Goal: Task Accomplishment & Management: Use online tool/utility

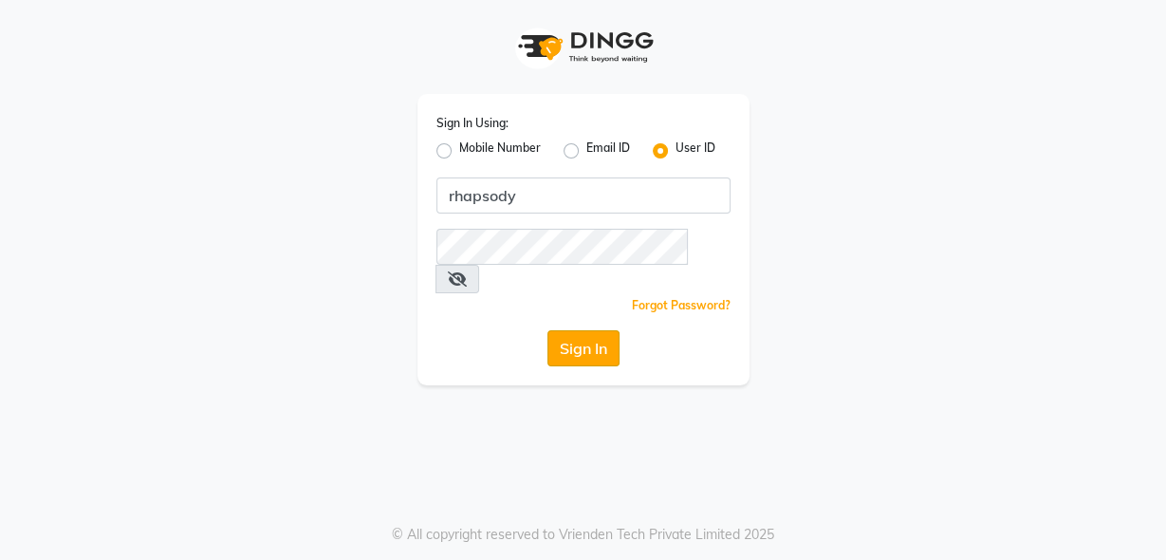
click at [576, 330] on button "Sign In" at bounding box center [584, 348] width 72 height 36
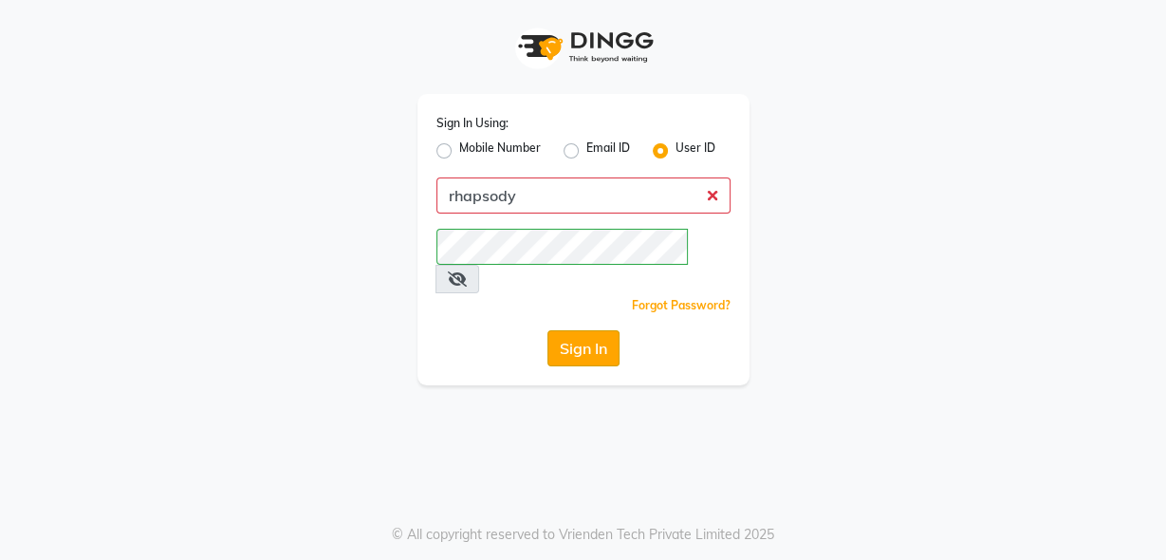
click at [578, 330] on button "Sign In" at bounding box center [584, 348] width 72 height 36
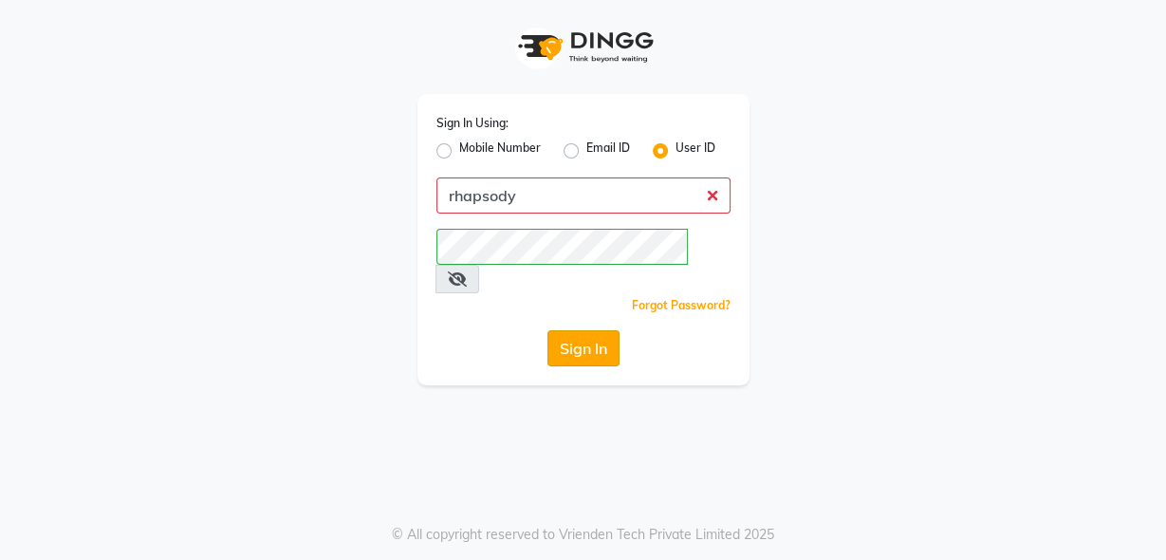
click at [578, 330] on button "Sign In" at bounding box center [584, 348] width 72 height 36
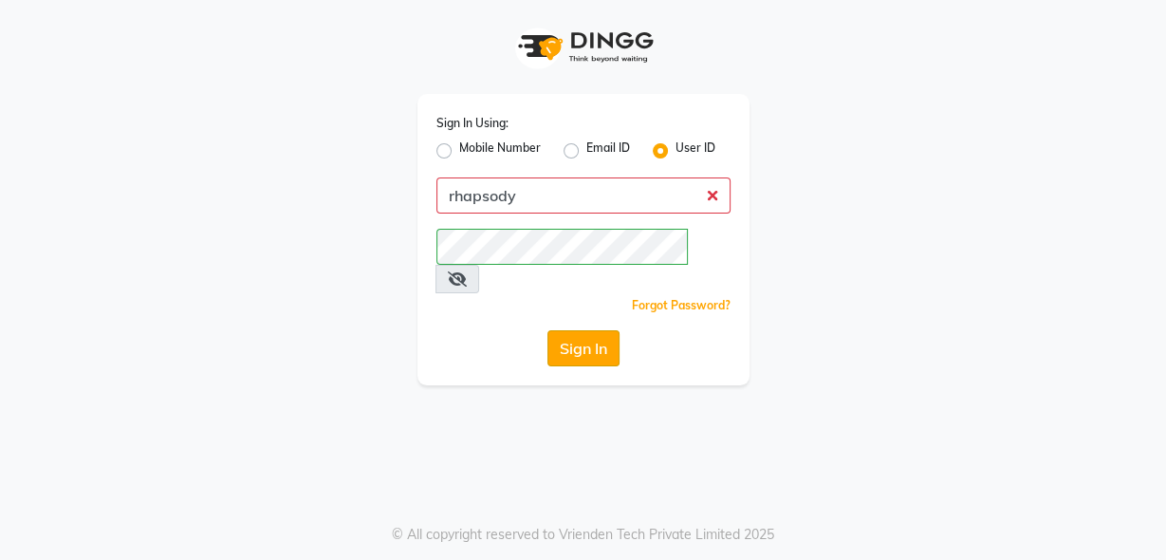
click at [577, 330] on button "Sign In" at bounding box center [584, 348] width 72 height 36
click at [575, 330] on button "Sign In" at bounding box center [584, 348] width 72 height 36
click at [585, 330] on button "Sign In" at bounding box center [584, 348] width 72 height 36
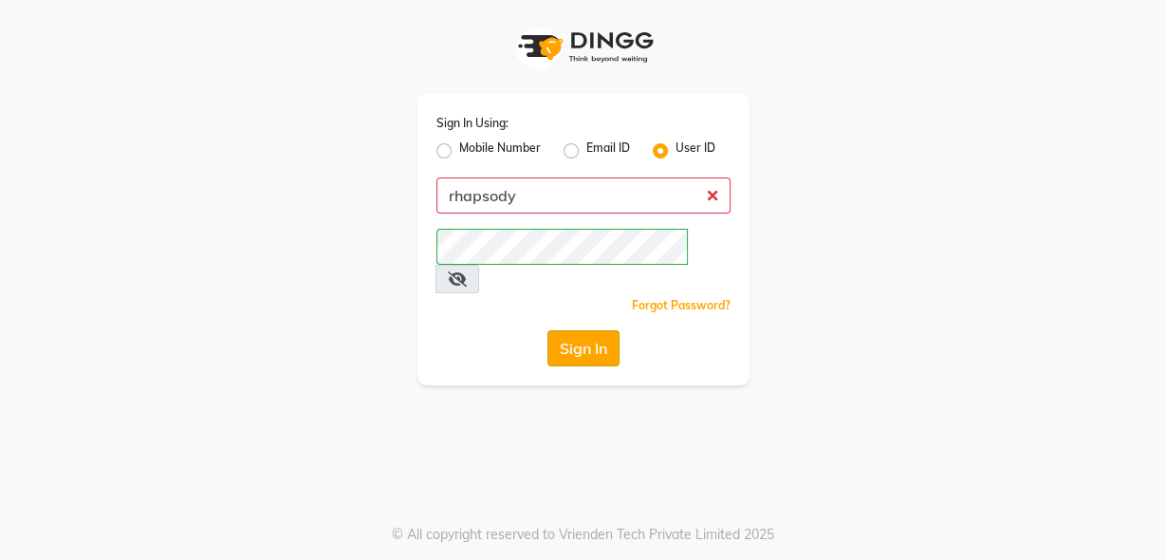
click at [578, 330] on button "Sign In" at bounding box center [584, 348] width 72 height 36
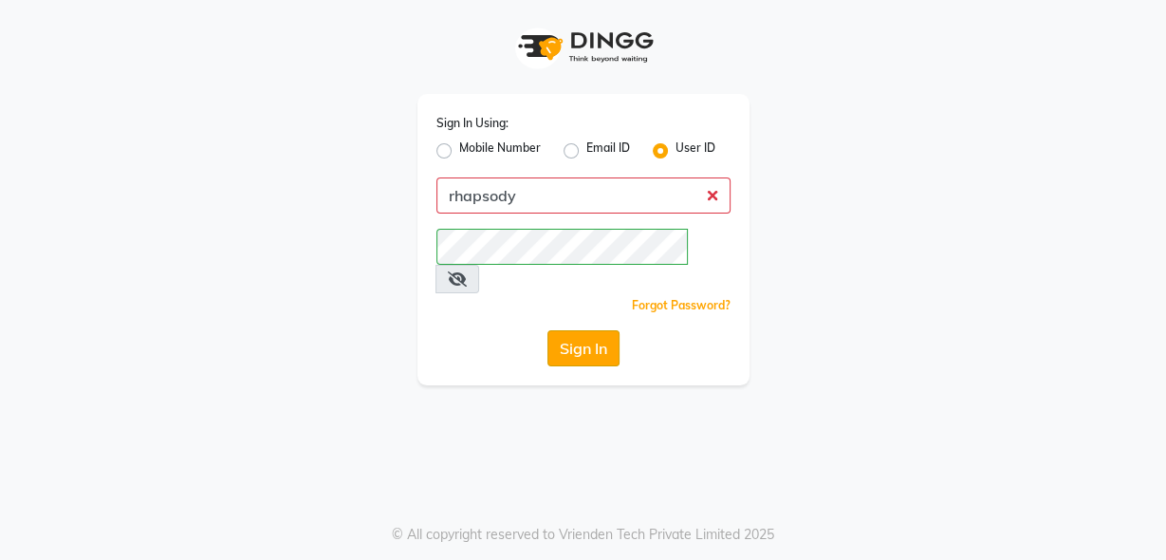
click at [578, 330] on button "Sign In" at bounding box center [584, 348] width 72 height 36
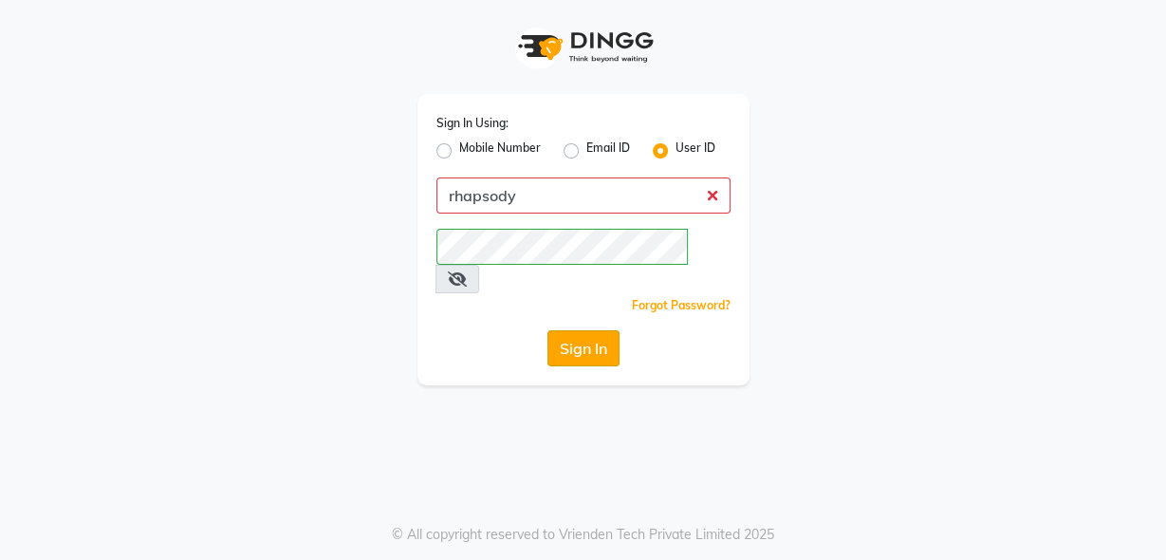
click at [578, 330] on button "Sign In" at bounding box center [584, 348] width 72 height 36
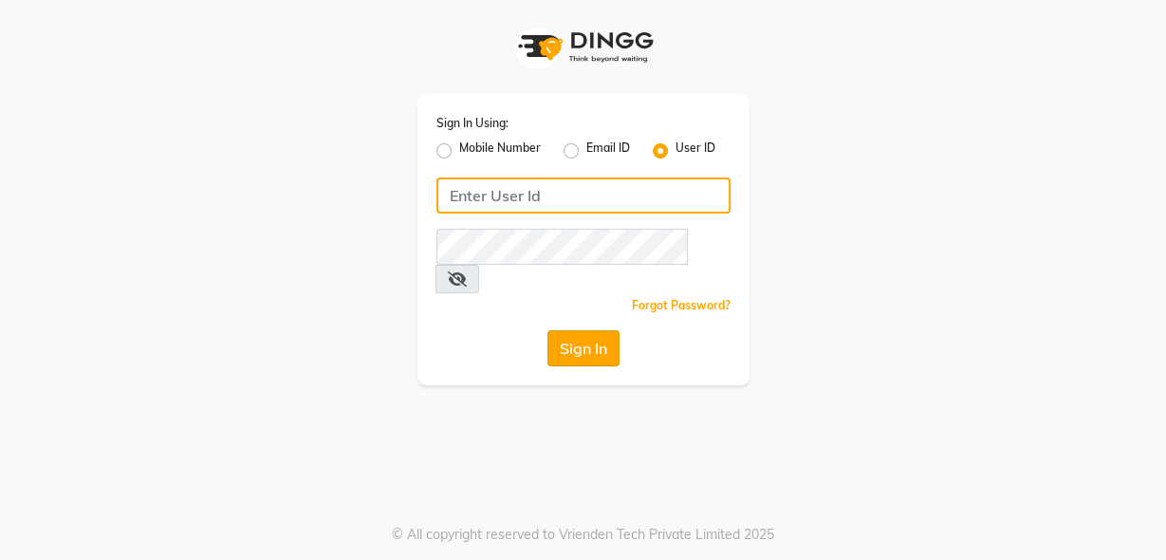
type input "rhapsody"
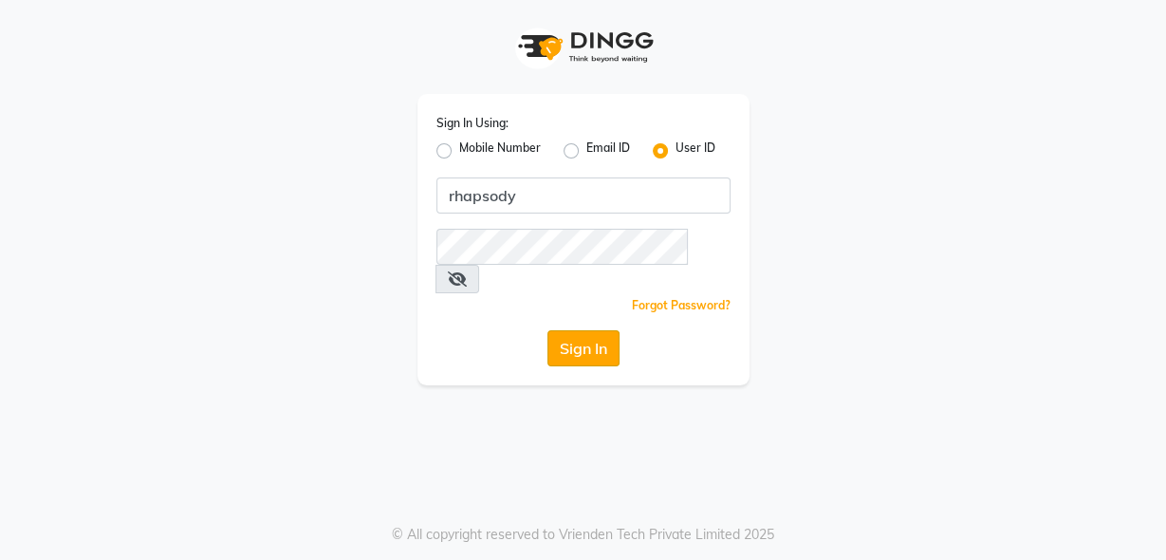
click at [590, 330] on button "Sign In" at bounding box center [584, 348] width 72 height 36
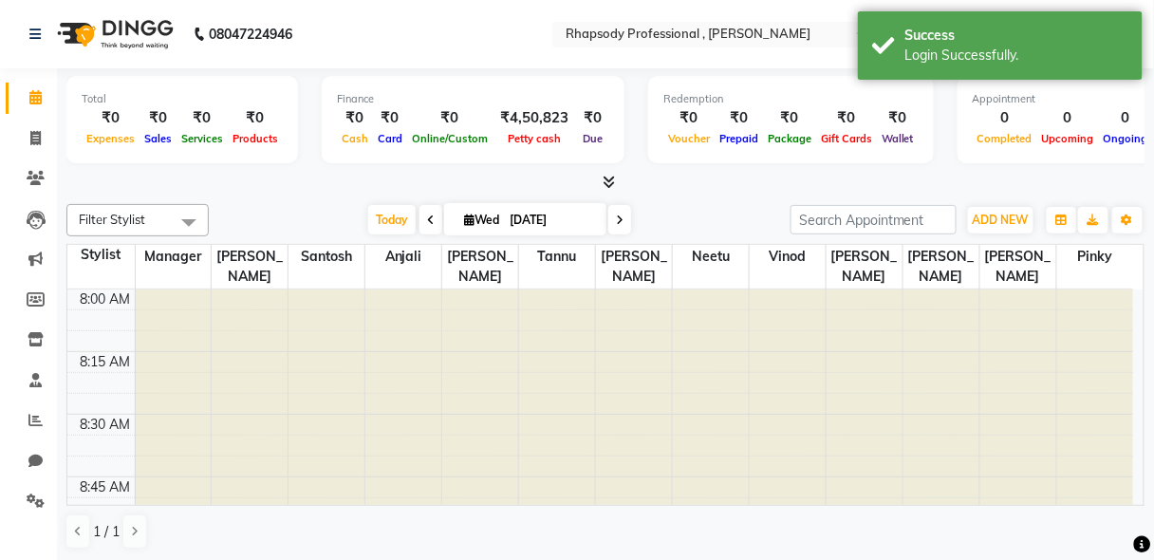
click at [187, 221] on span at bounding box center [189, 222] width 38 height 36
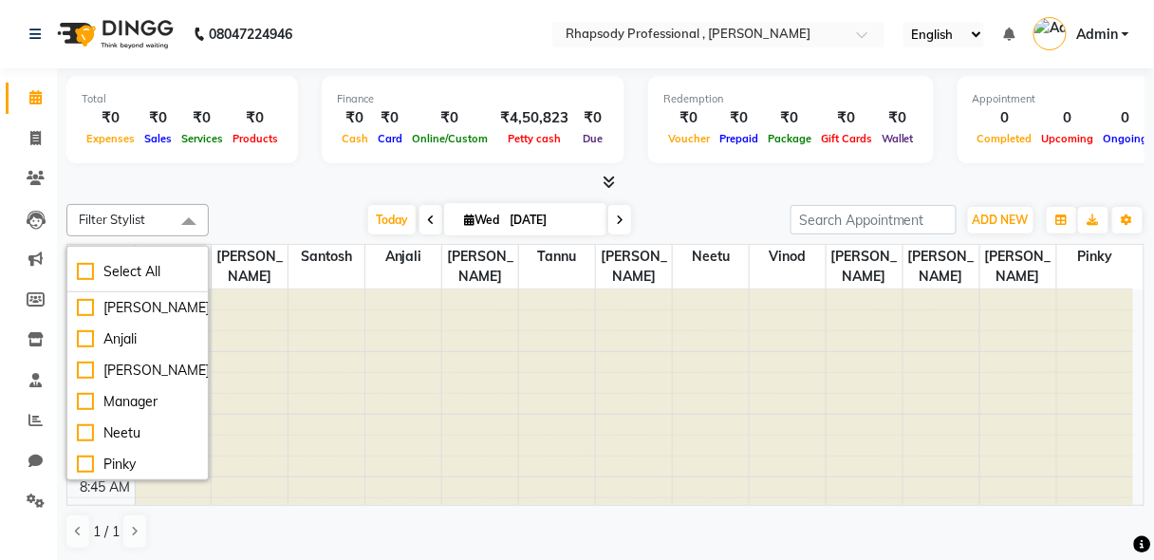
click at [267, 418] on div at bounding box center [250, 412] width 76 height 246
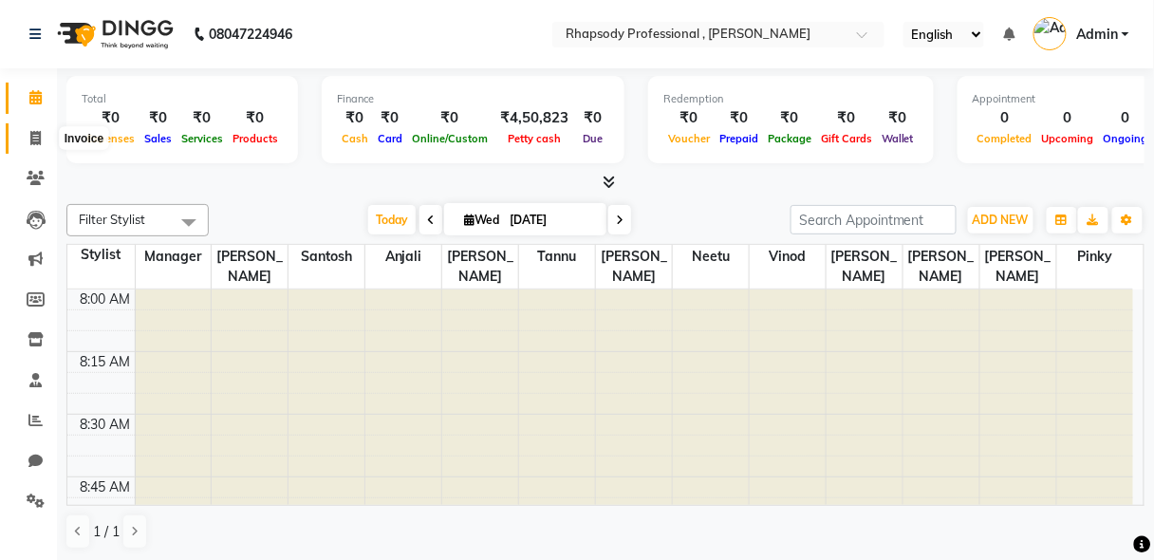
click at [24, 140] on span at bounding box center [35, 139] width 33 height 22
select select "service"
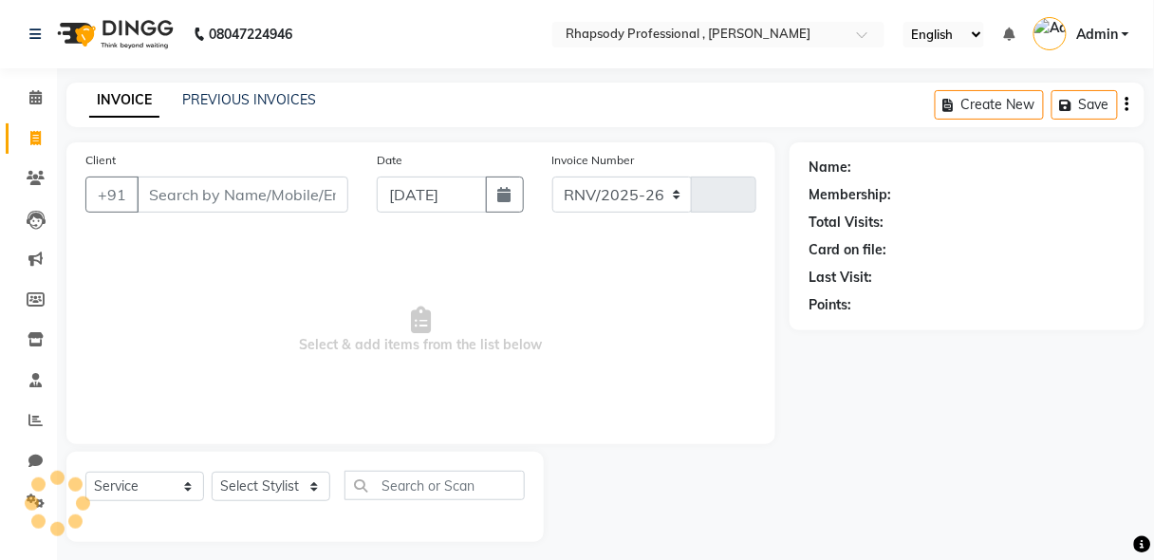
select select "8581"
type input "0525"
click at [216, 196] on input "Client" at bounding box center [243, 195] width 212 height 36
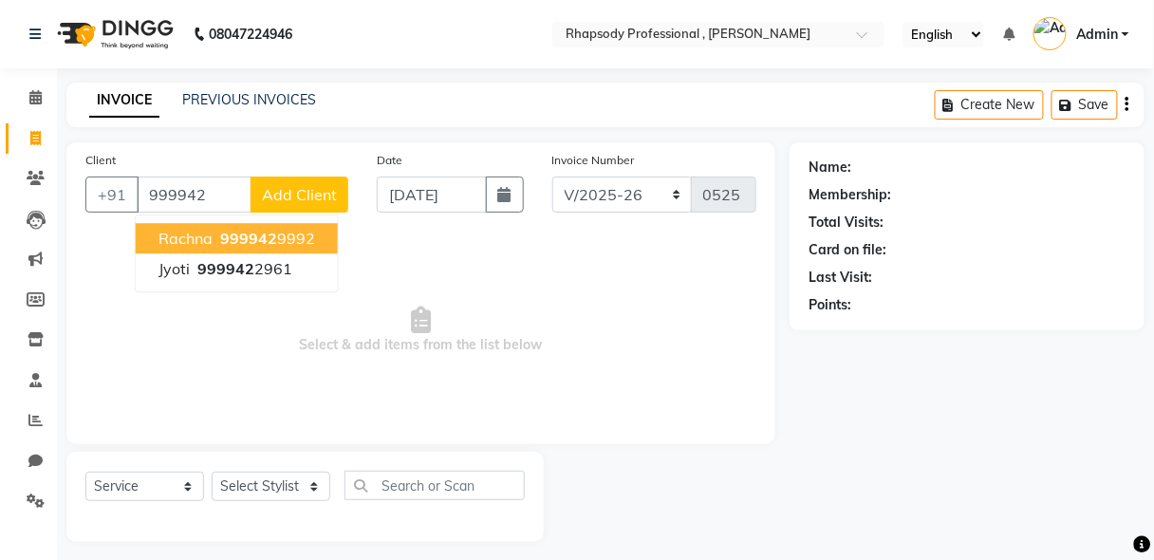
click at [214, 234] on button "[PERSON_NAME] 999942 9992" at bounding box center [237, 238] width 202 height 30
type input "9999429992"
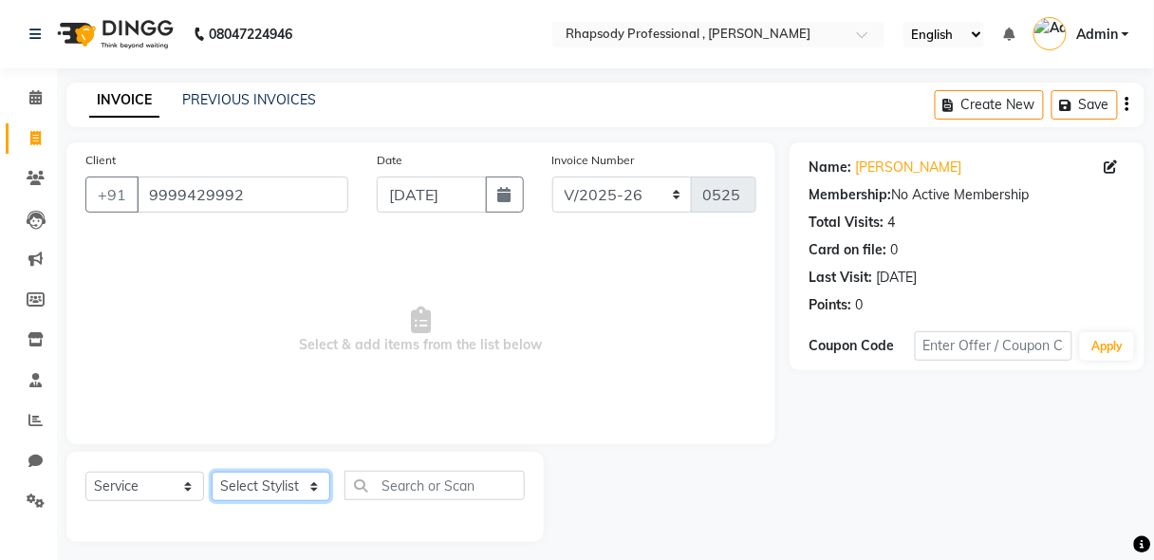
click at [302, 482] on select "Select Stylist [PERSON_NAME] [PERSON_NAME] Manager [PERSON_NAME] [PERSON_NAME] …" at bounding box center [271, 486] width 119 height 29
select select "85666"
click at [212, 472] on select "Select Stylist [PERSON_NAME] [PERSON_NAME] Manager [PERSON_NAME] [PERSON_NAME] …" at bounding box center [271, 486] width 119 height 29
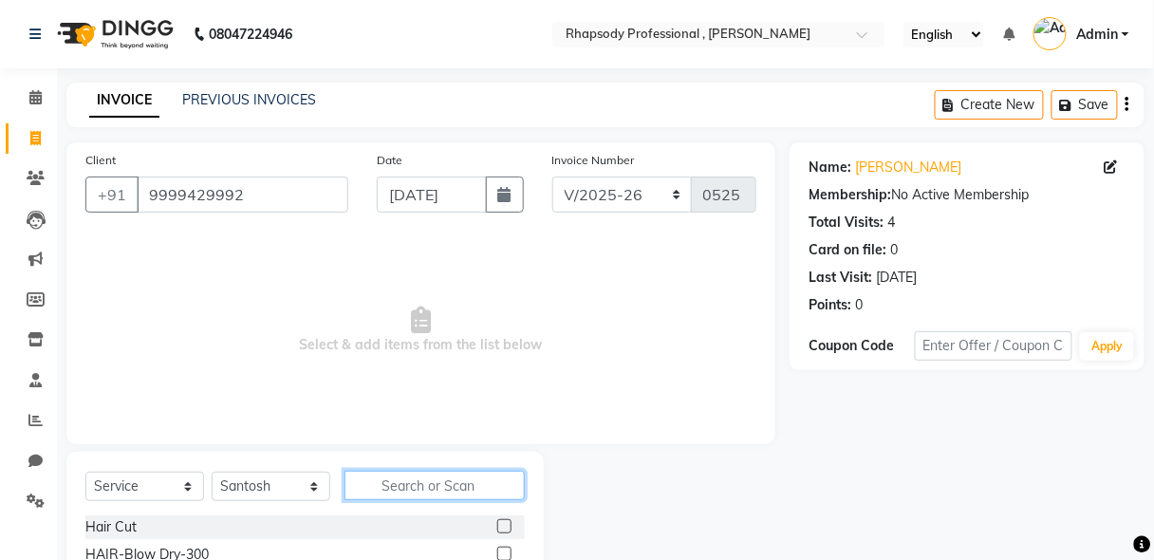
click at [428, 487] on input "text" at bounding box center [435, 485] width 180 height 29
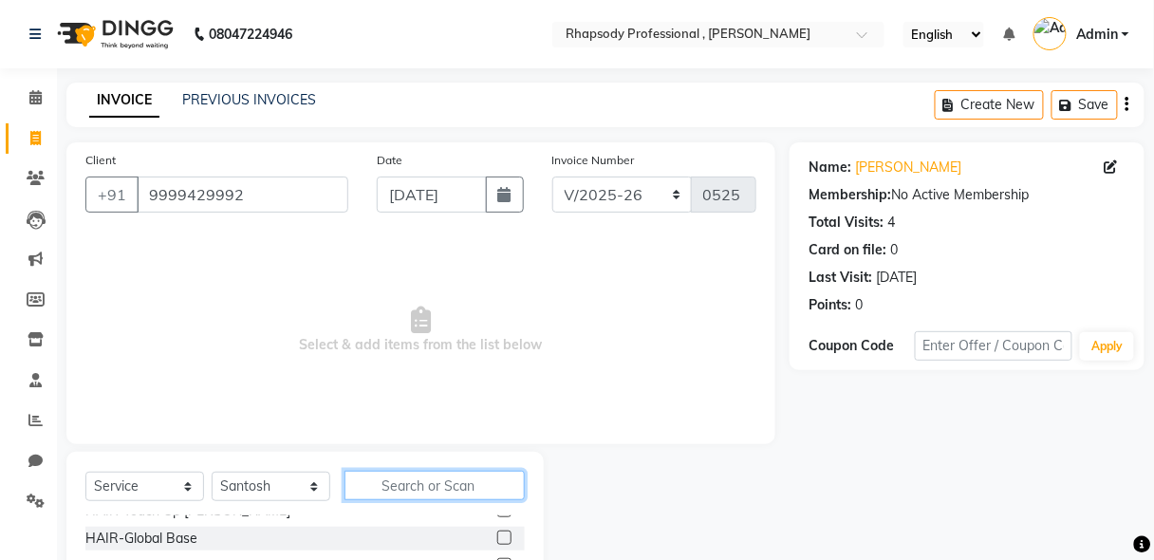
scroll to position [443, 0]
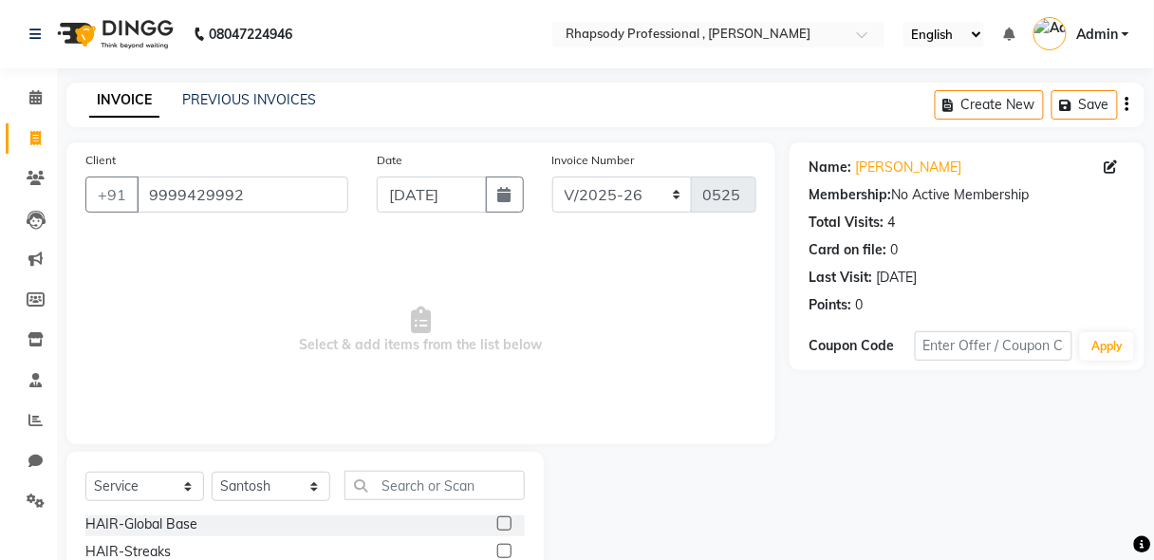
drag, startPoint x: 1146, startPoint y: 380, endPoint x: 1142, endPoint y: 404, distance: 25.0
click at [1142, 404] on div "Name: [PERSON_NAME] Membership: No Active Membership Total Visits: 4 Card on fi…" at bounding box center [974, 436] width 369 height 589
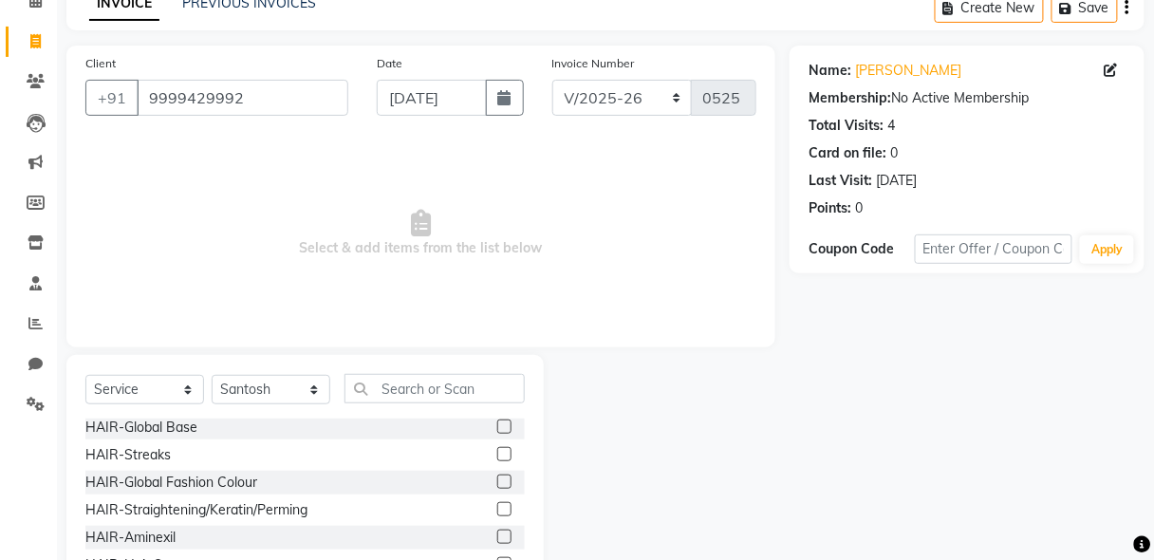
scroll to position [98, 0]
click at [476, 389] on input "text" at bounding box center [435, 387] width 180 height 29
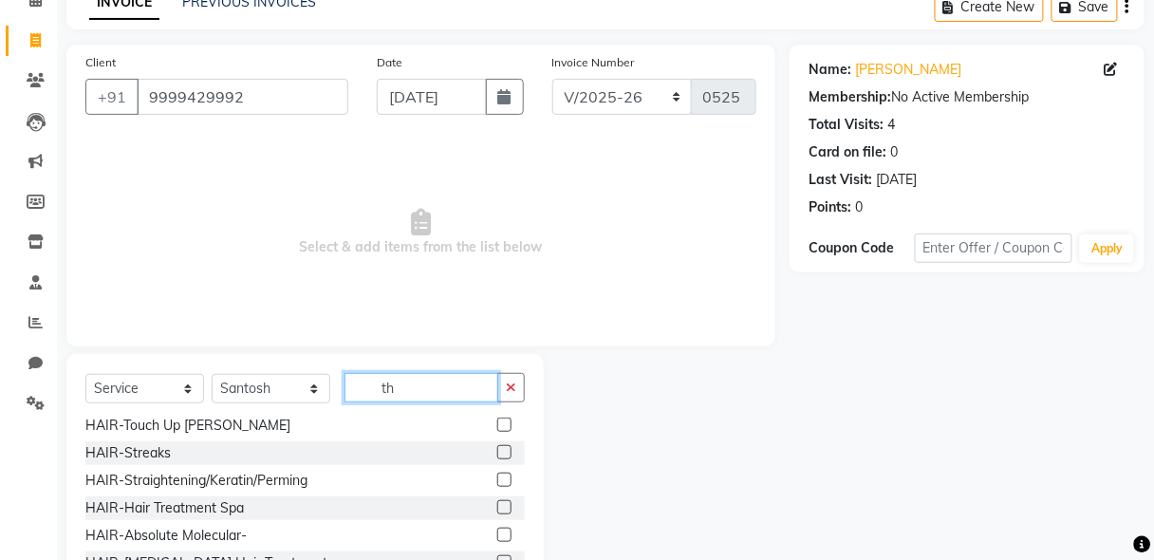
scroll to position [57, 0]
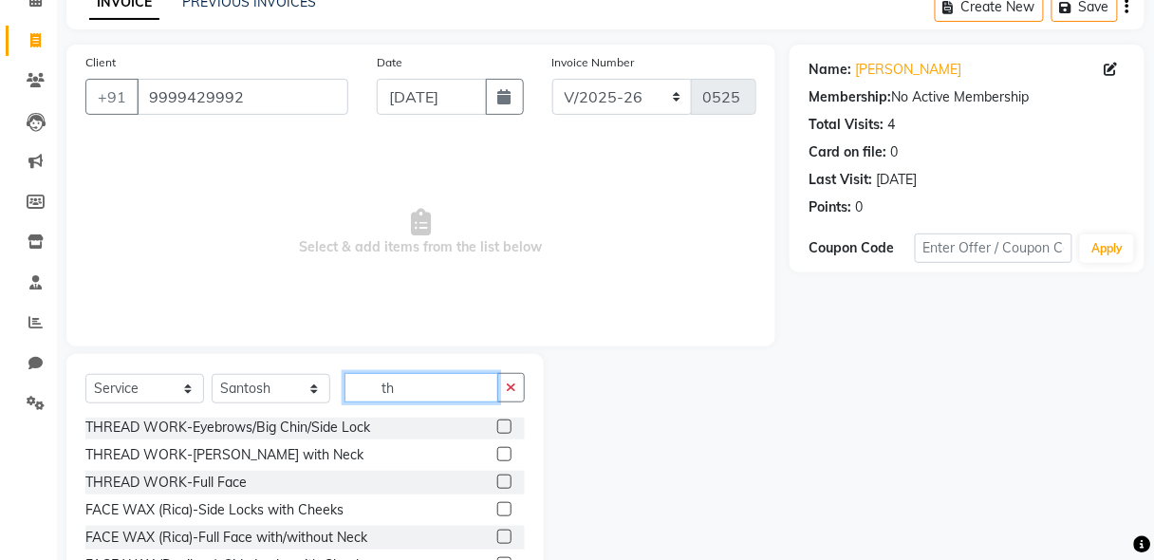
type input "th"
click at [497, 482] on label at bounding box center [504, 482] width 14 height 14
click at [497, 482] on input "checkbox" at bounding box center [503, 482] width 12 height 12
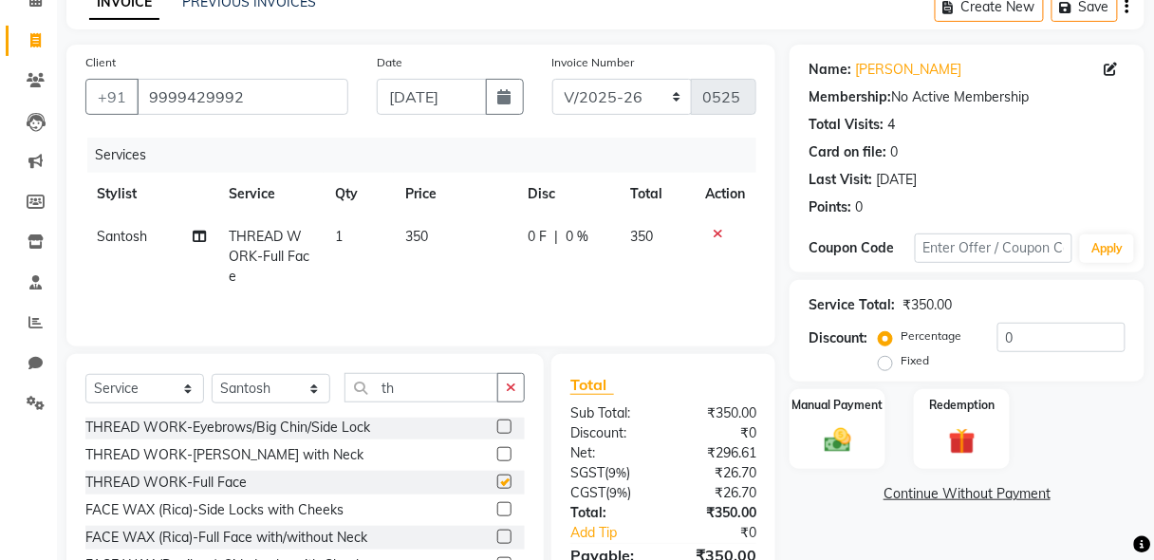
checkbox input "false"
click at [715, 231] on icon at bounding box center [718, 233] width 10 height 13
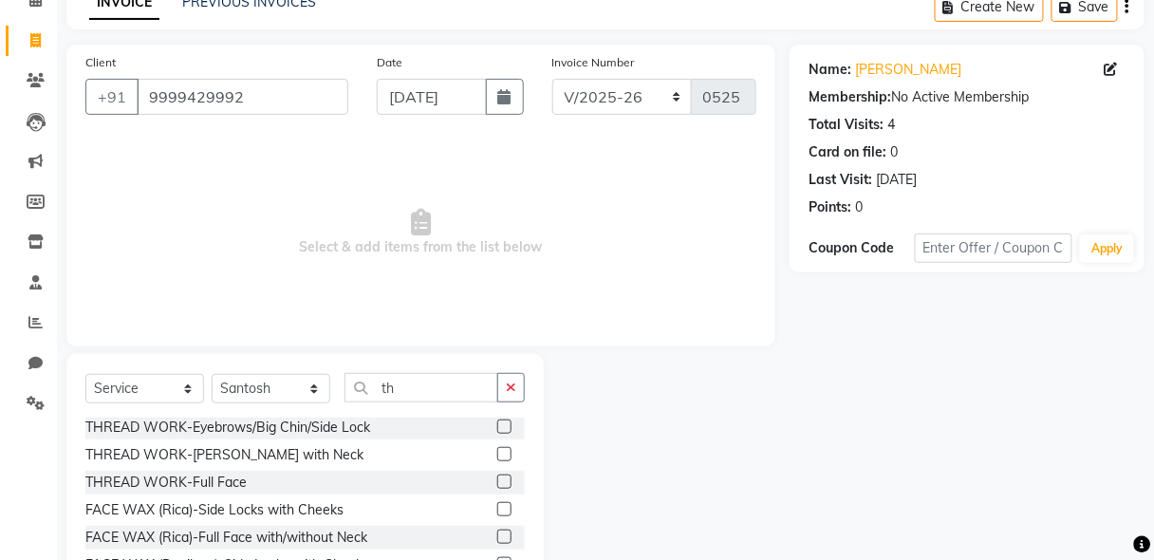
click at [497, 453] on label at bounding box center [504, 454] width 14 height 14
click at [497, 453] on input "checkbox" at bounding box center [503, 455] width 12 height 12
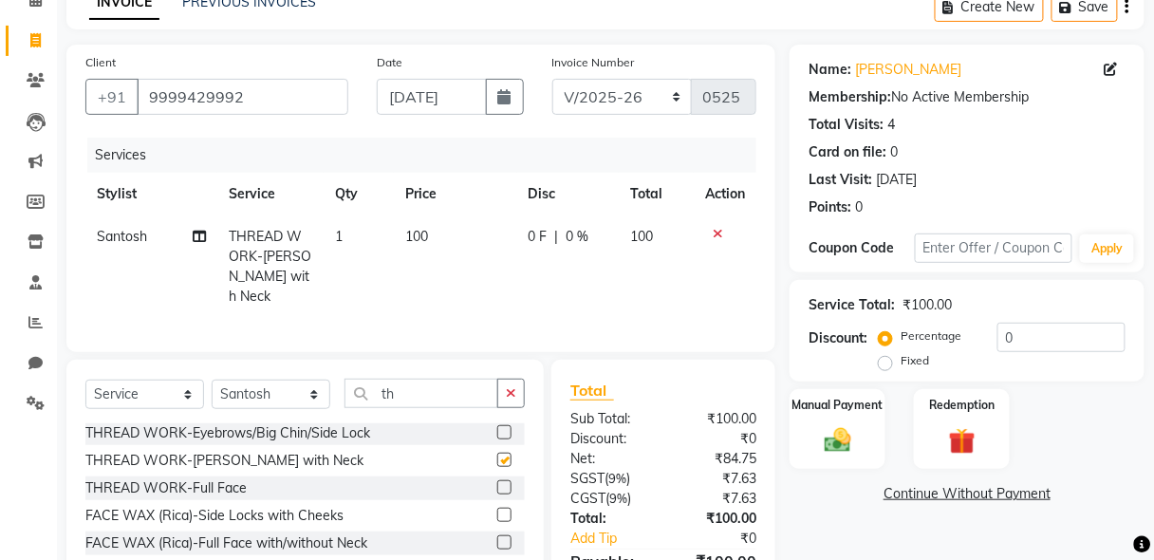
checkbox input "false"
click at [718, 229] on icon at bounding box center [718, 233] width 10 height 13
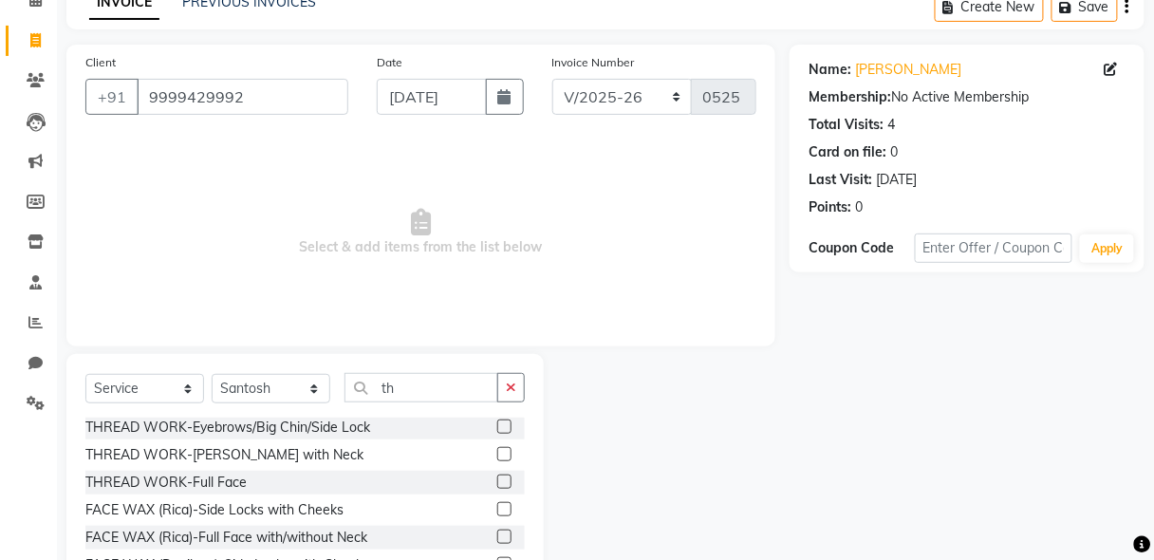
click at [497, 423] on label at bounding box center [504, 426] width 14 height 14
click at [497, 423] on input "checkbox" at bounding box center [503, 427] width 12 height 12
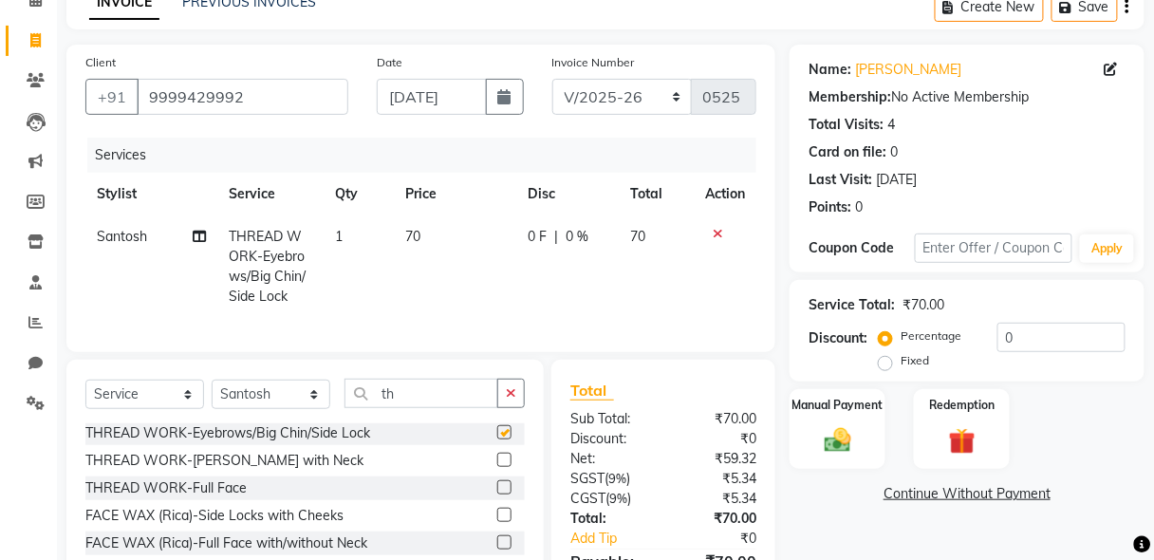
checkbox input "false"
click at [851, 409] on label "Manual Payment" at bounding box center [838, 404] width 95 height 18
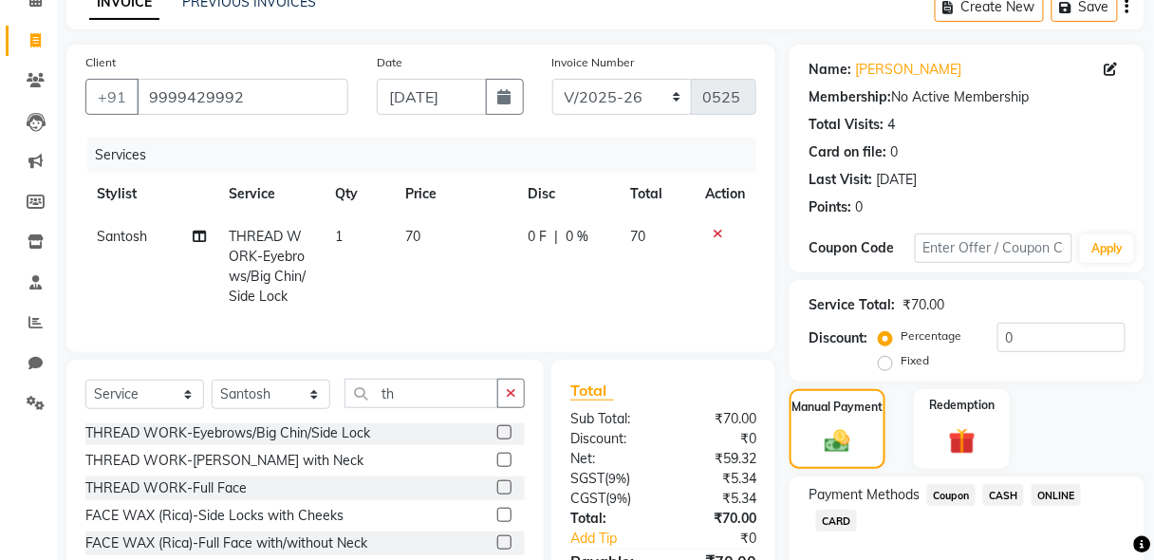
click at [1004, 491] on span "CASH" at bounding box center [1003, 495] width 41 height 22
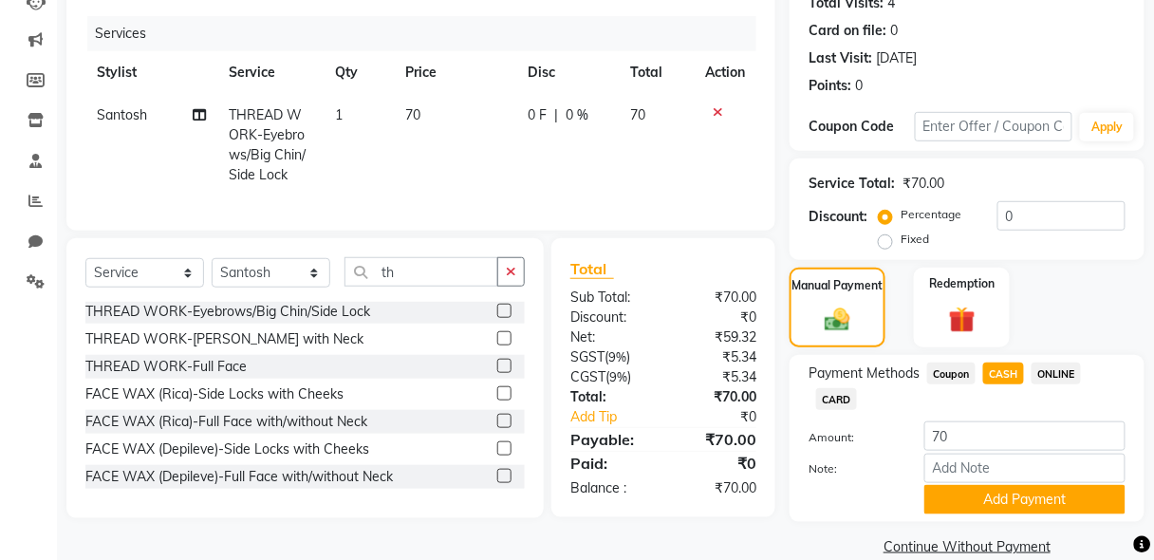
scroll to position [248, 0]
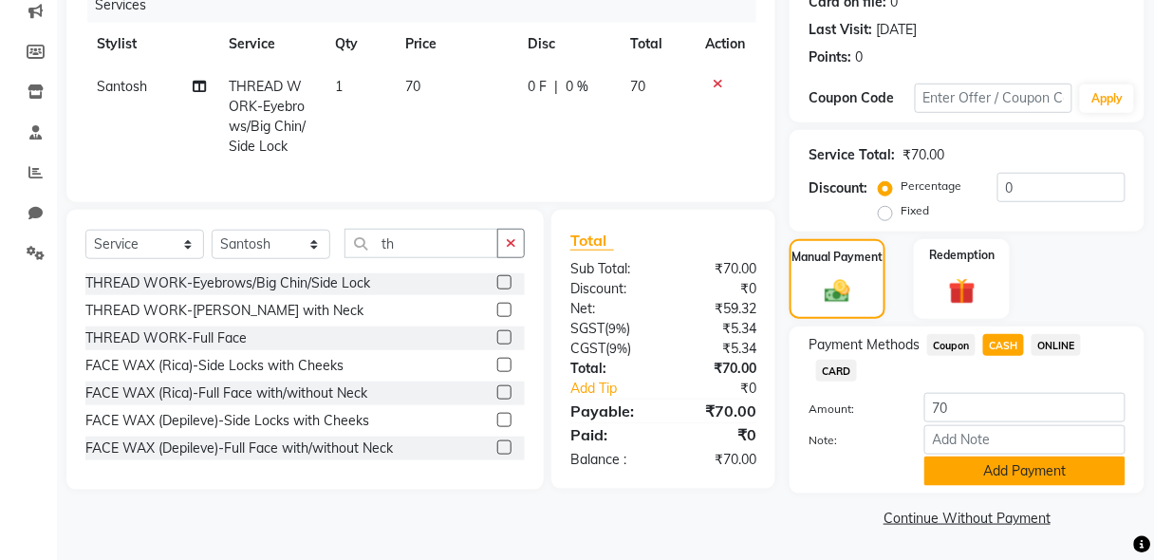
click at [1037, 469] on button "Add Payment" at bounding box center [1024, 471] width 201 height 29
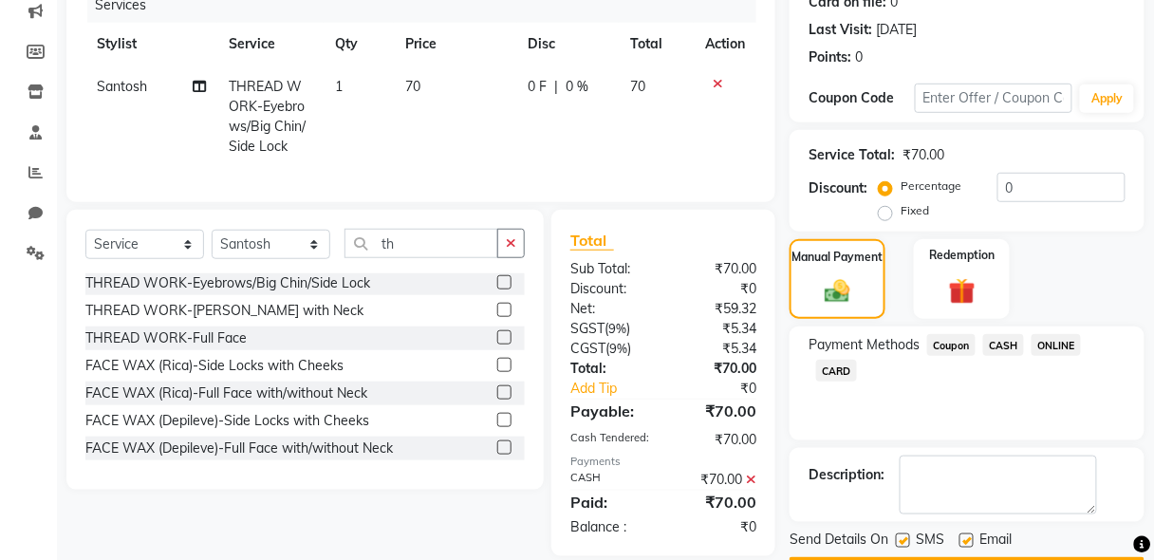
drag, startPoint x: 1159, startPoint y: 469, endPoint x: 1113, endPoint y: 538, distance: 82.9
click at [1113, 538] on div "Send Details On SMS Email" at bounding box center [967, 542] width 355 height 24
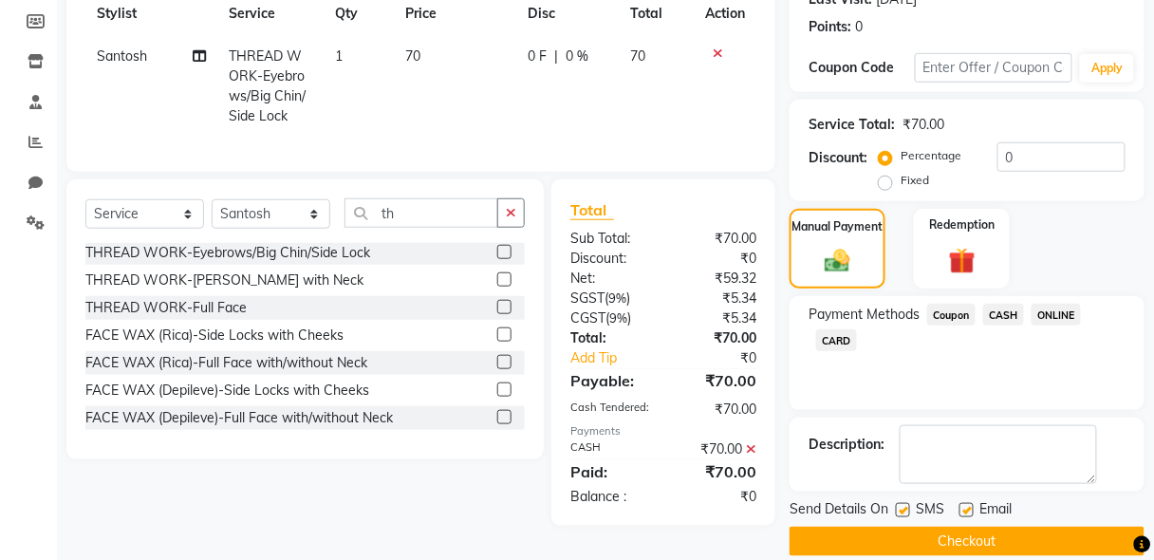
scroll to position [301, 0]
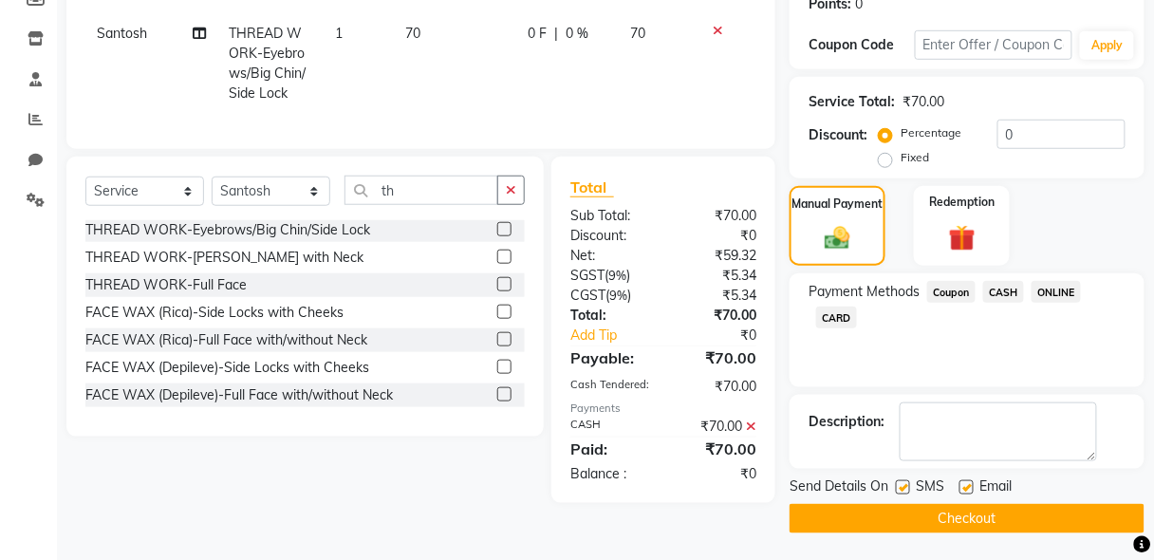
click at [1085, 518] on button "Checkout" at bounding box center [967, 518] width 355 height 29
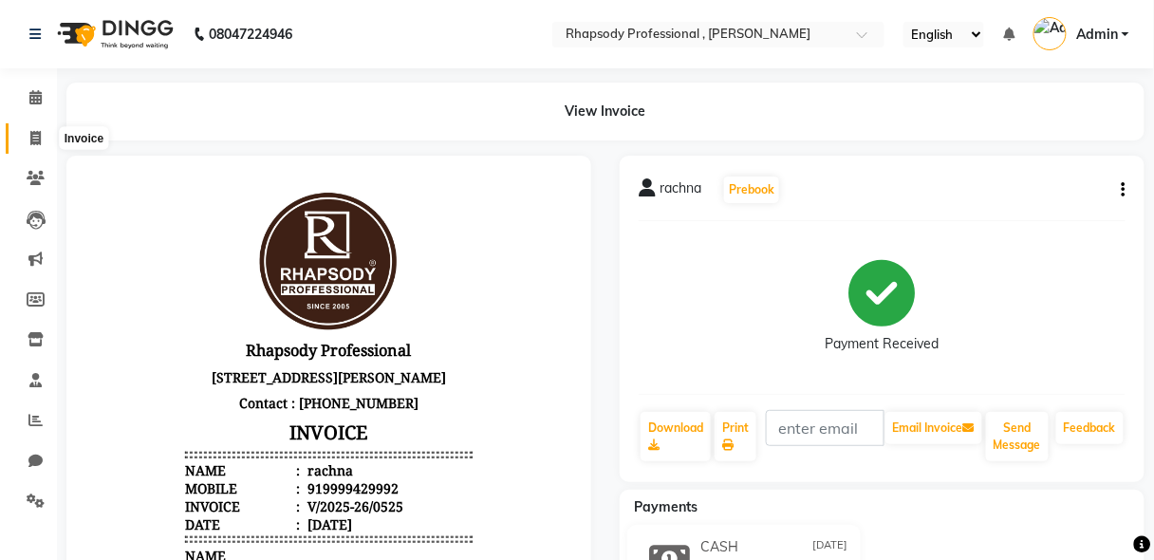
click at [35, 134] on icon at bounding box center [35, 138] width 10 height 14
select select "8581"
select select "service"
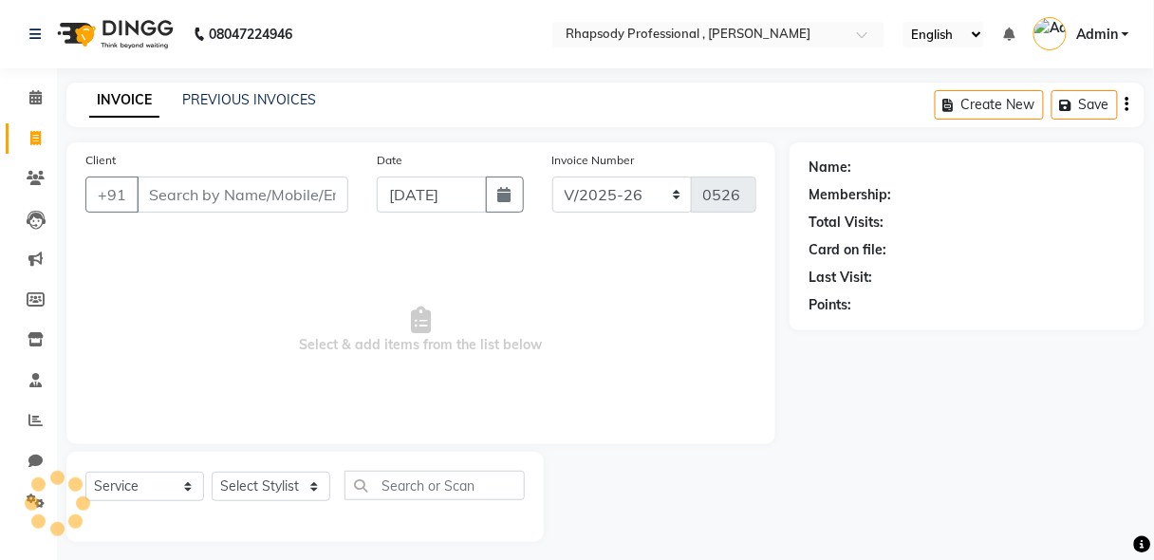
scroll to position [9, 0]
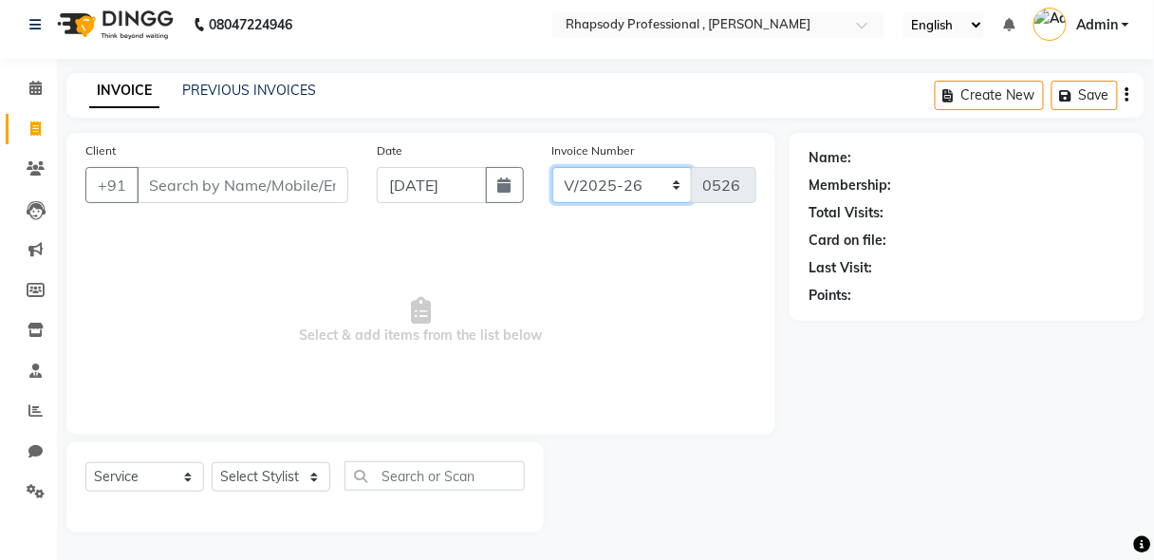
click at [672, 187] on select "RNV/2025-26 V/2025 V/2025-26" at bounding box center [622, 185] width 140 height 36
click at [754, 364] on span "Select & add items from the list below" at bounding box center [420, 321] width 671 height 190
click at [1128, 95] on icon "button" at bounding box center [1128, 95] width 4 height 1
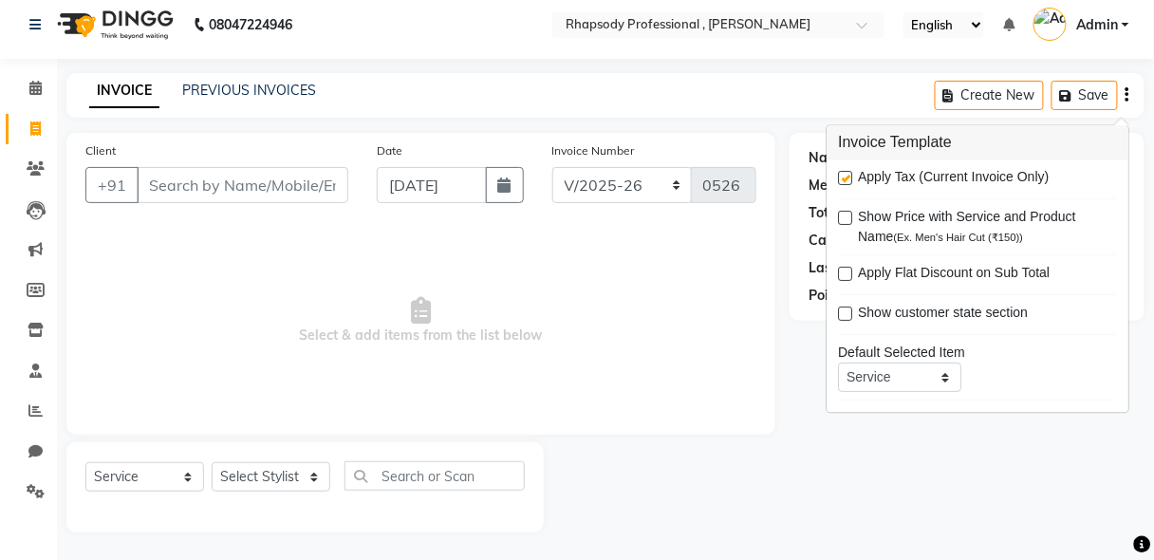
click at [617, 308] on span "Select & add items from the list below" at bounding box center [420, 321] width 671 height 190
